Goal: Use online tool/utility: Utilize a website feature to perform a specific function

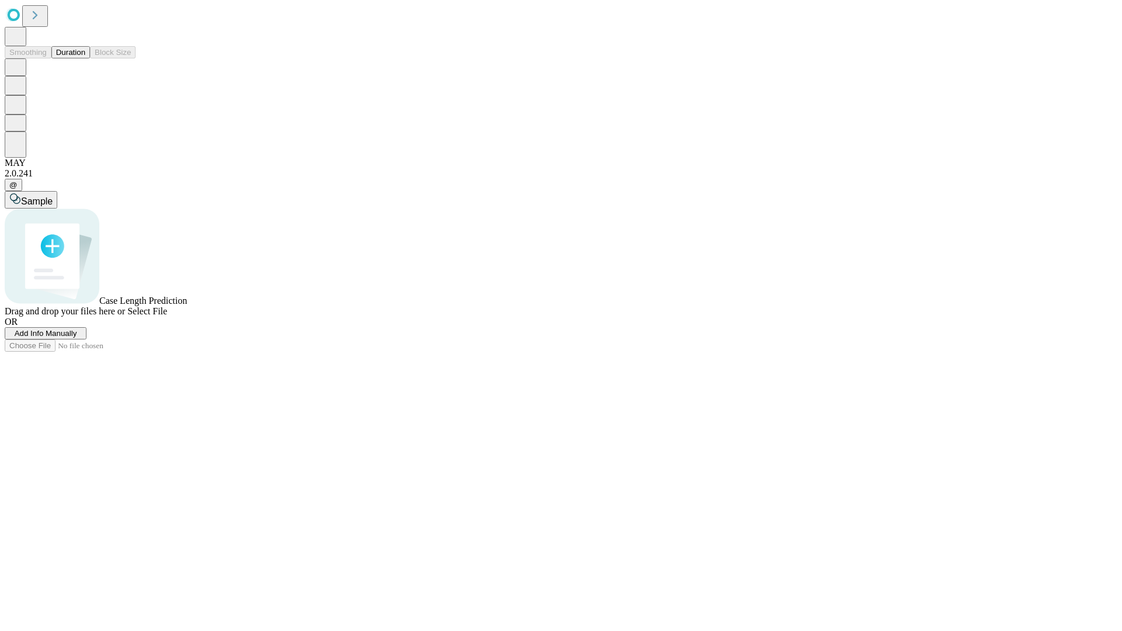
click at [85, 58] on button "Duration" at bounding box center [70, 52] width 39 height 12
click at [77, 338] on span "Add Info Manually" at bounding box center [46, 333] width 63 height 9
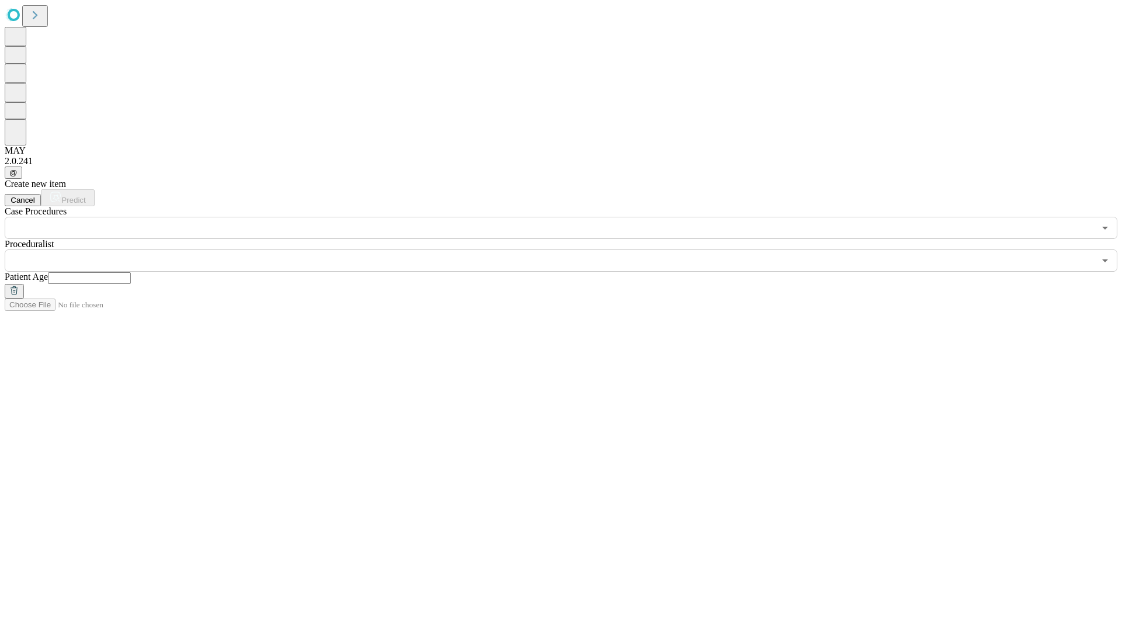
click at [131, 272] on input "text" at bounding box center [89, 278] width 83 height 12
type input "**"
click at [569, 249] on input "text" at bounding box center [550, 260] width 1090 height 22
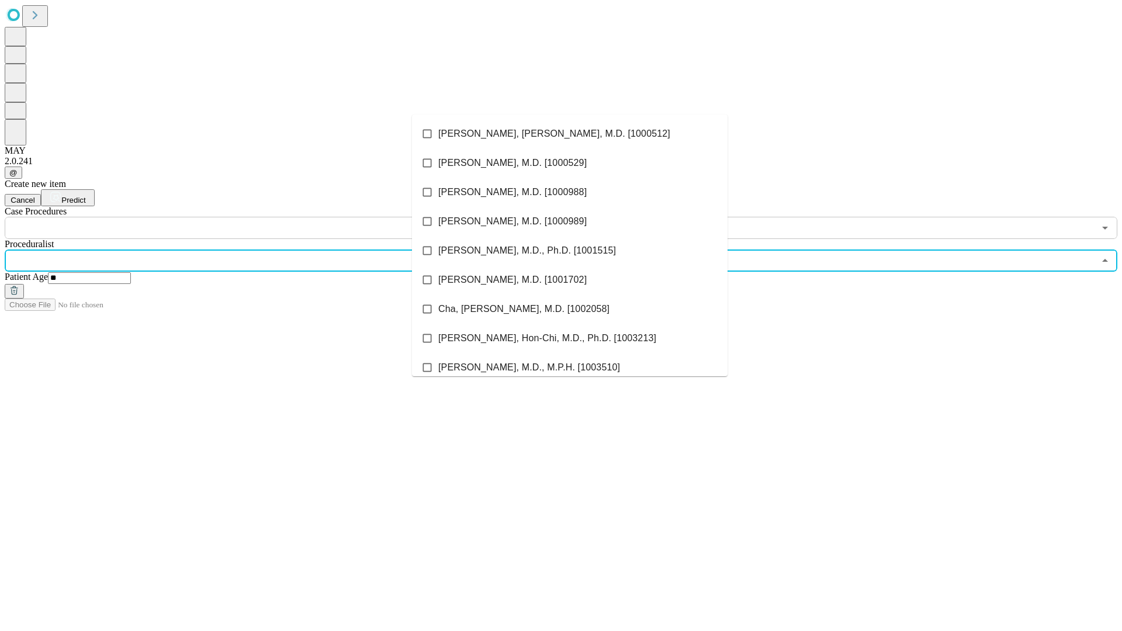
click at [570, 134] on li "[PERSON_NAME], [PERSON_NAME], M.D. [1000512]" at bounding box center [569, 133] width 315 height 29
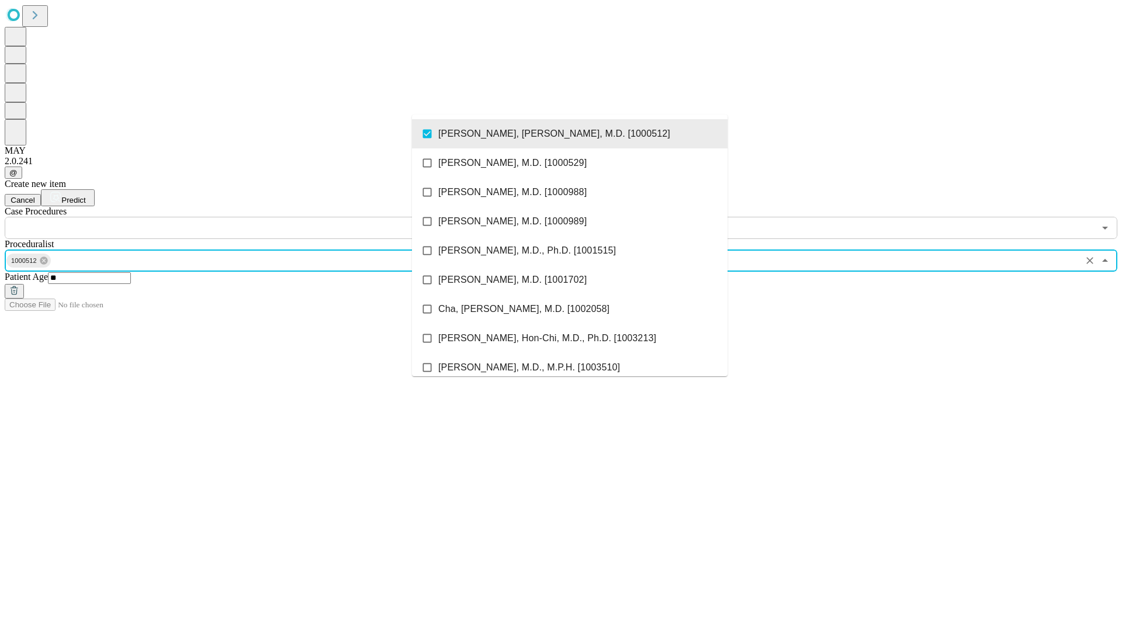
click at [245, 217] on input "text" at bounding box center [550, 228] width 1090 height 22
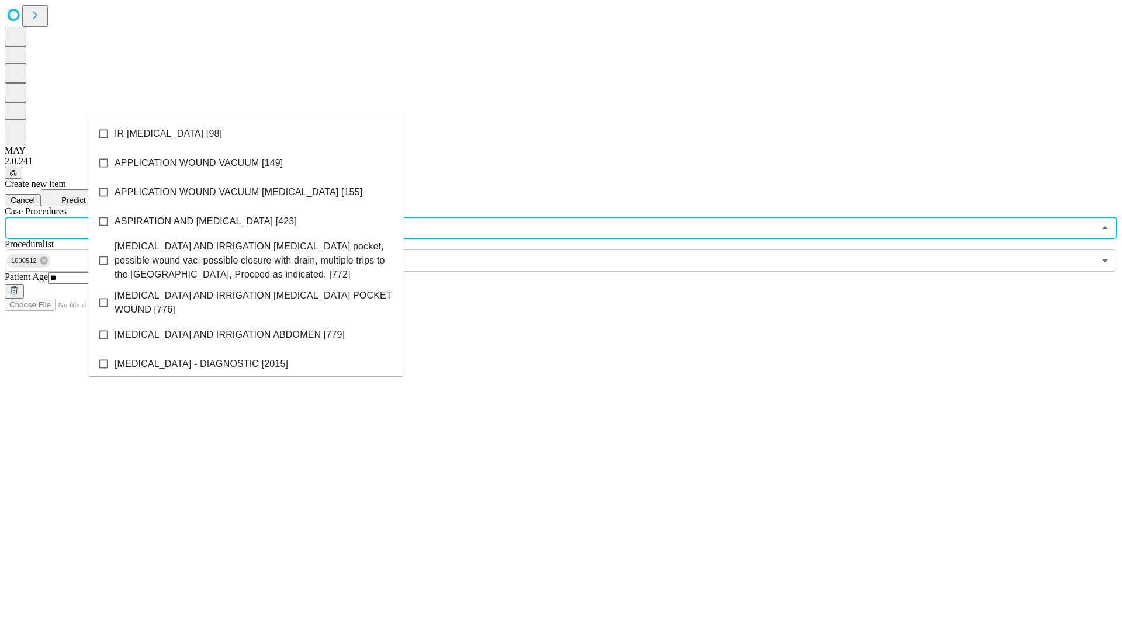
click at [246, 134] on li "IR [MEDICAL_DATA] [98]" at bounding box center [245, 133] width 315 height 29
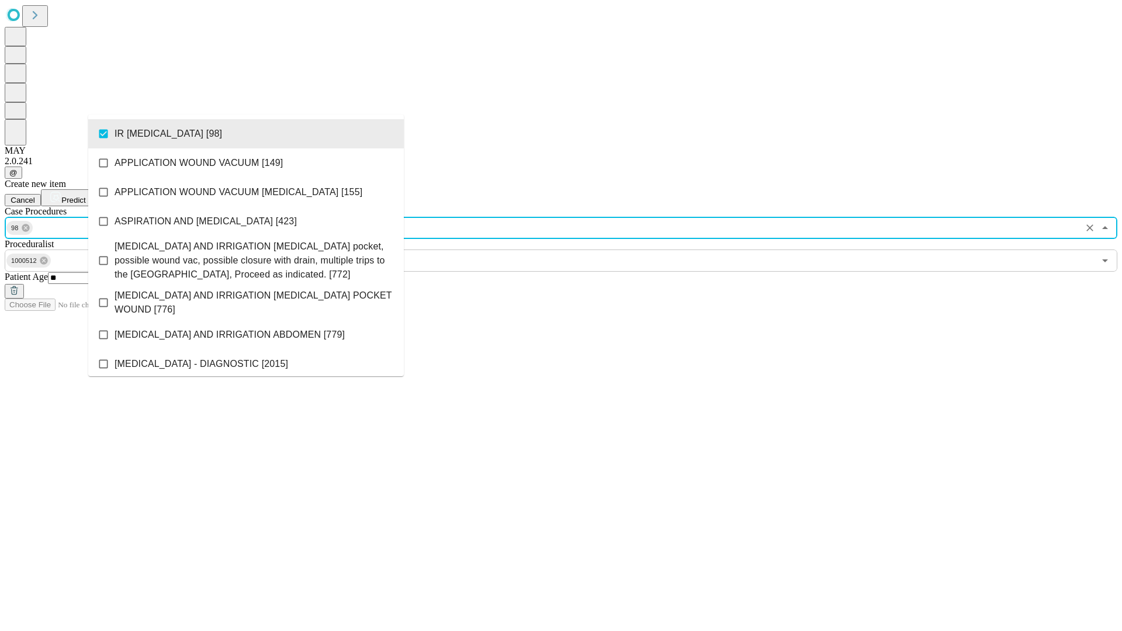
click at [85, 196] on span "Predict" at bounding box center [73, 200] width 24 height 9
